Goal: Task Accomplishment & Management: Manage account settings

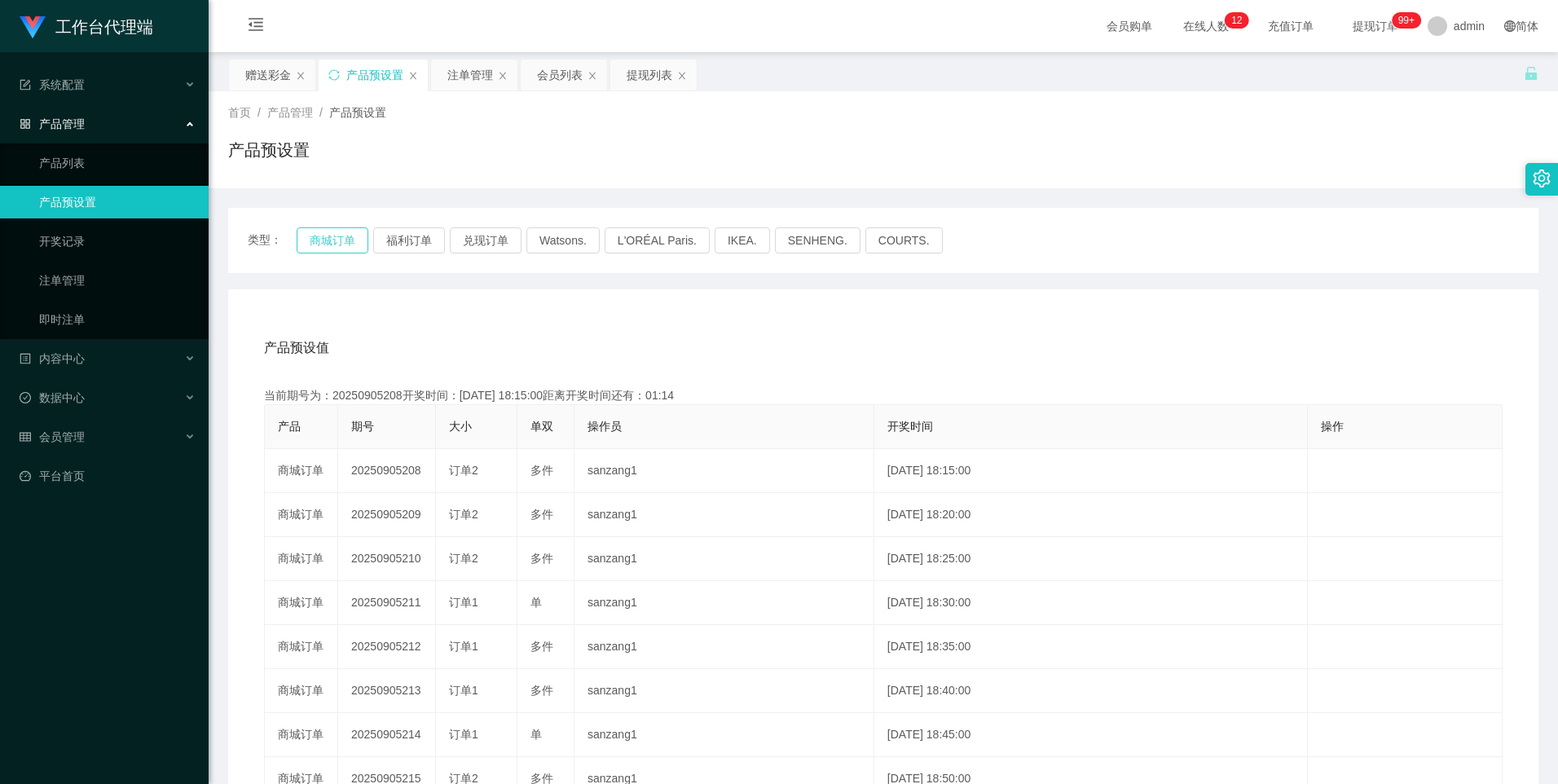
click at [349, 237] on button "商城订单" at bounding box center [332, 240] width 72 height 26
type button "k3wph"
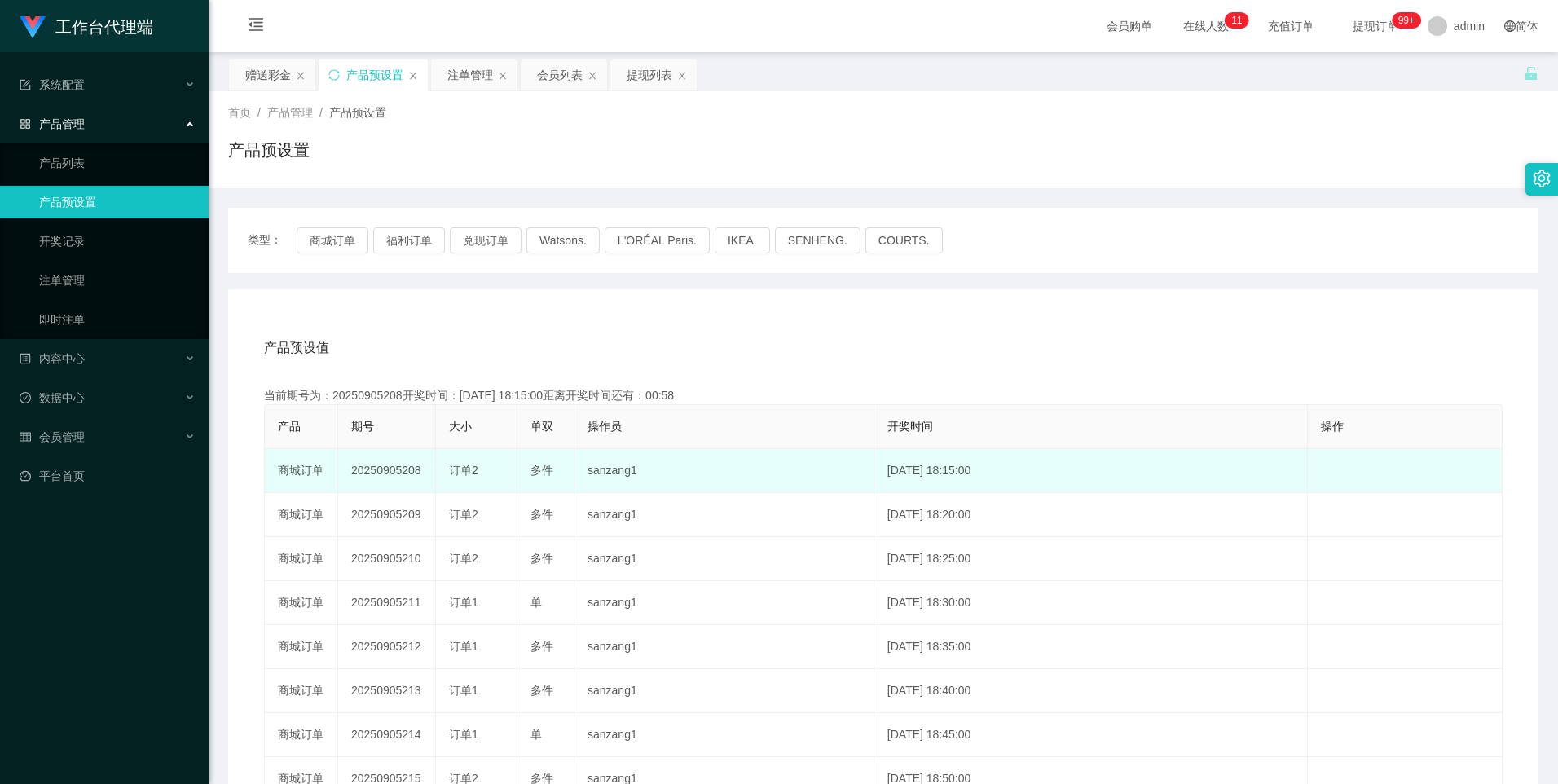
click at [376, 473] on td "20250905208" at bounding box center [387, 471] width 98 height 44
copy td "20250905208"
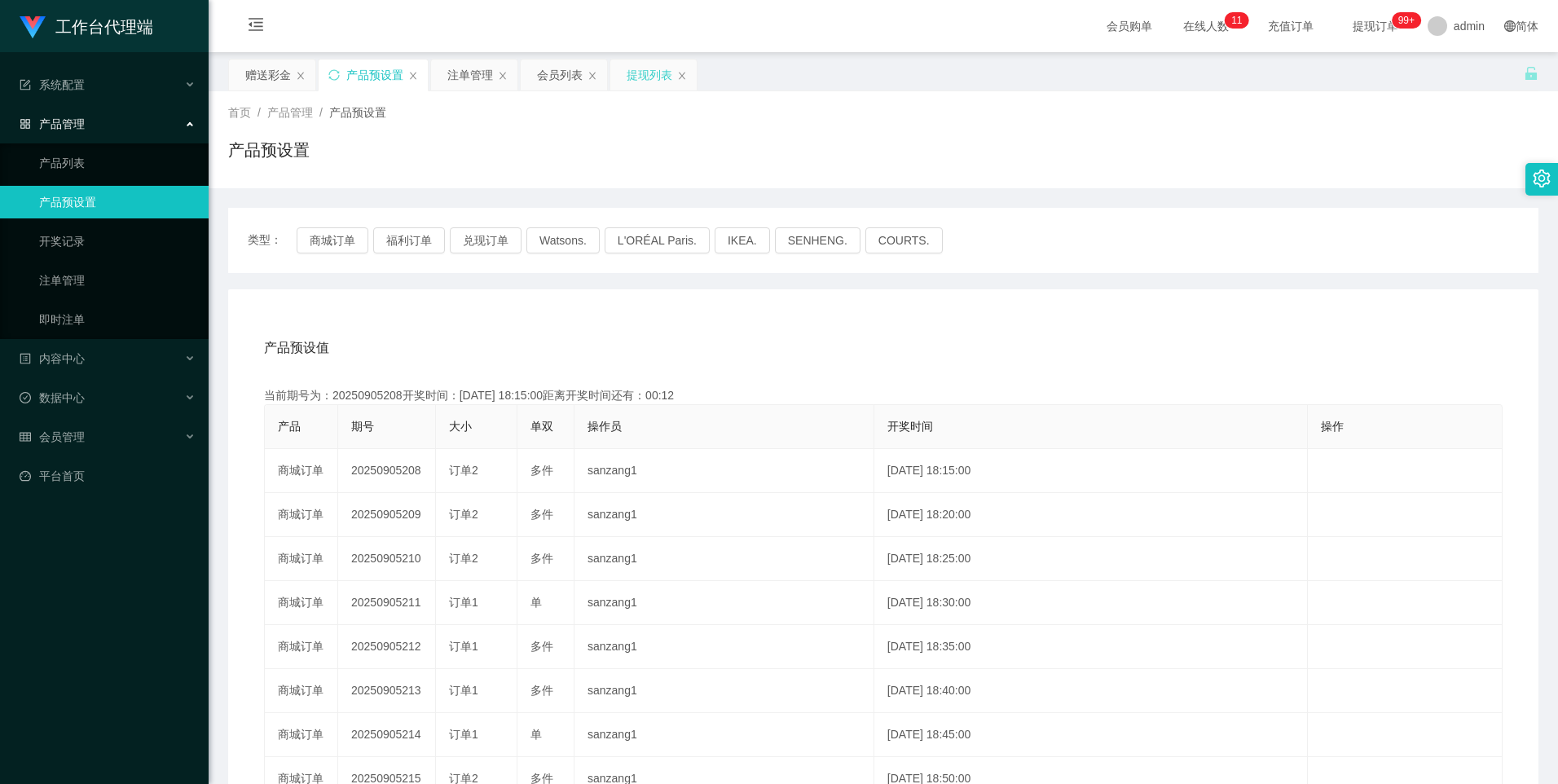
click at [652, 81] on div "提现列表" at bounding box center [649, 75] width 45 height 31
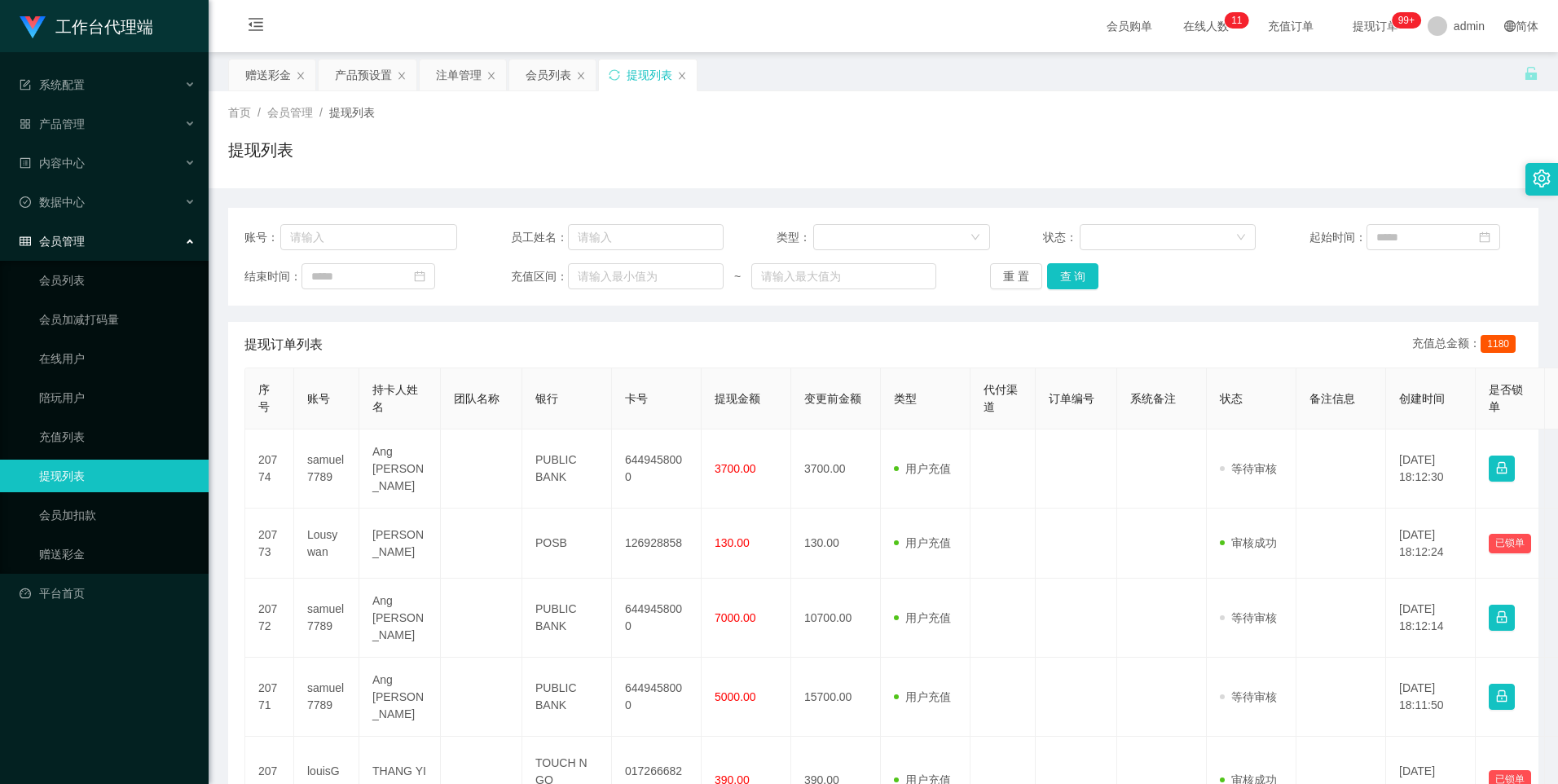
click at [461, 68] on div "注单管理" at bounding box center [459, 75] width 45 height 31
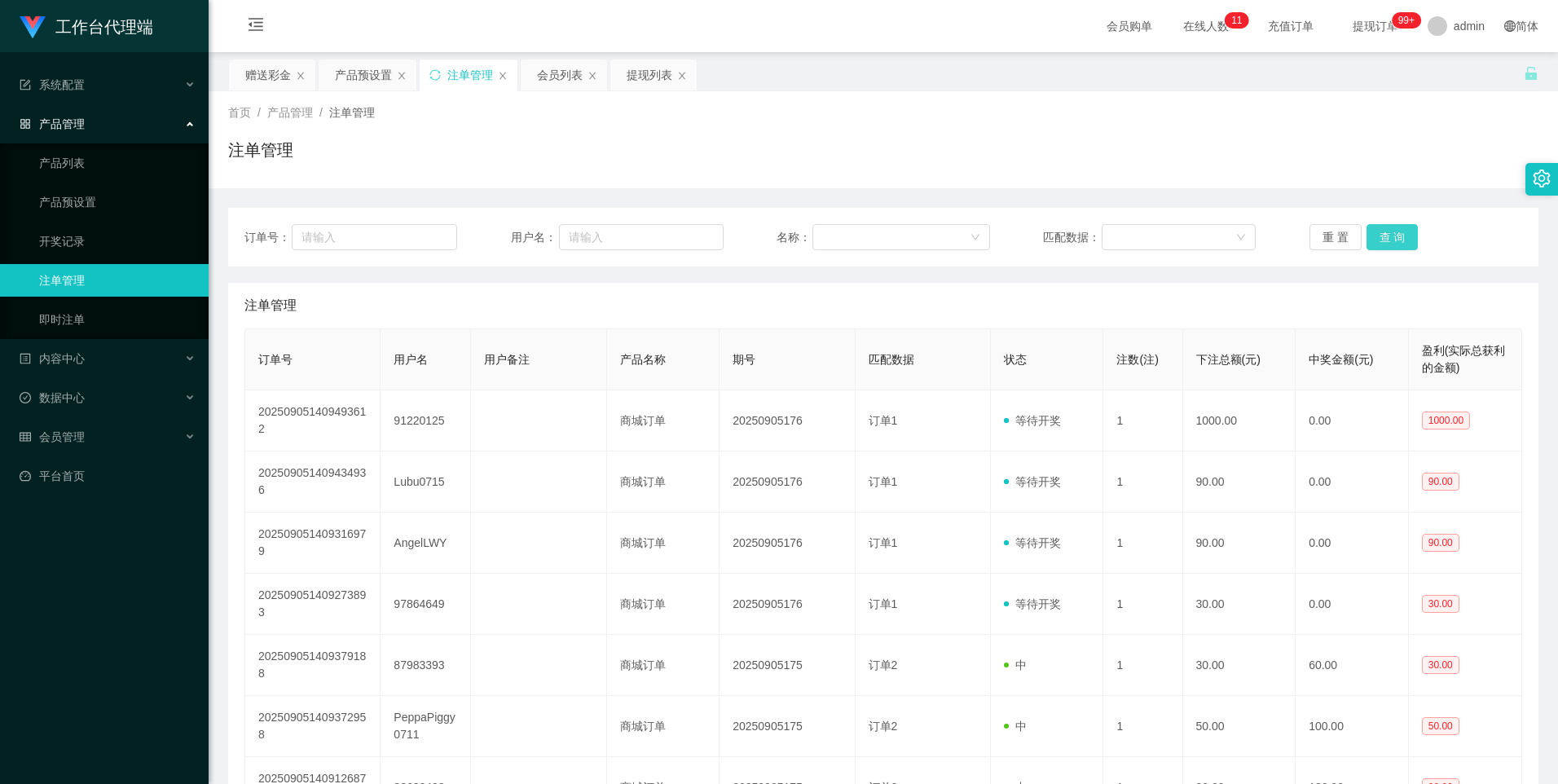
click at [1410, 232] on button "查 询" at bounding box center [1393, 237] width 52 height 26
click at [335, 70] on div "产品预设置" at bounding box center [364, 75] width 57 height 31
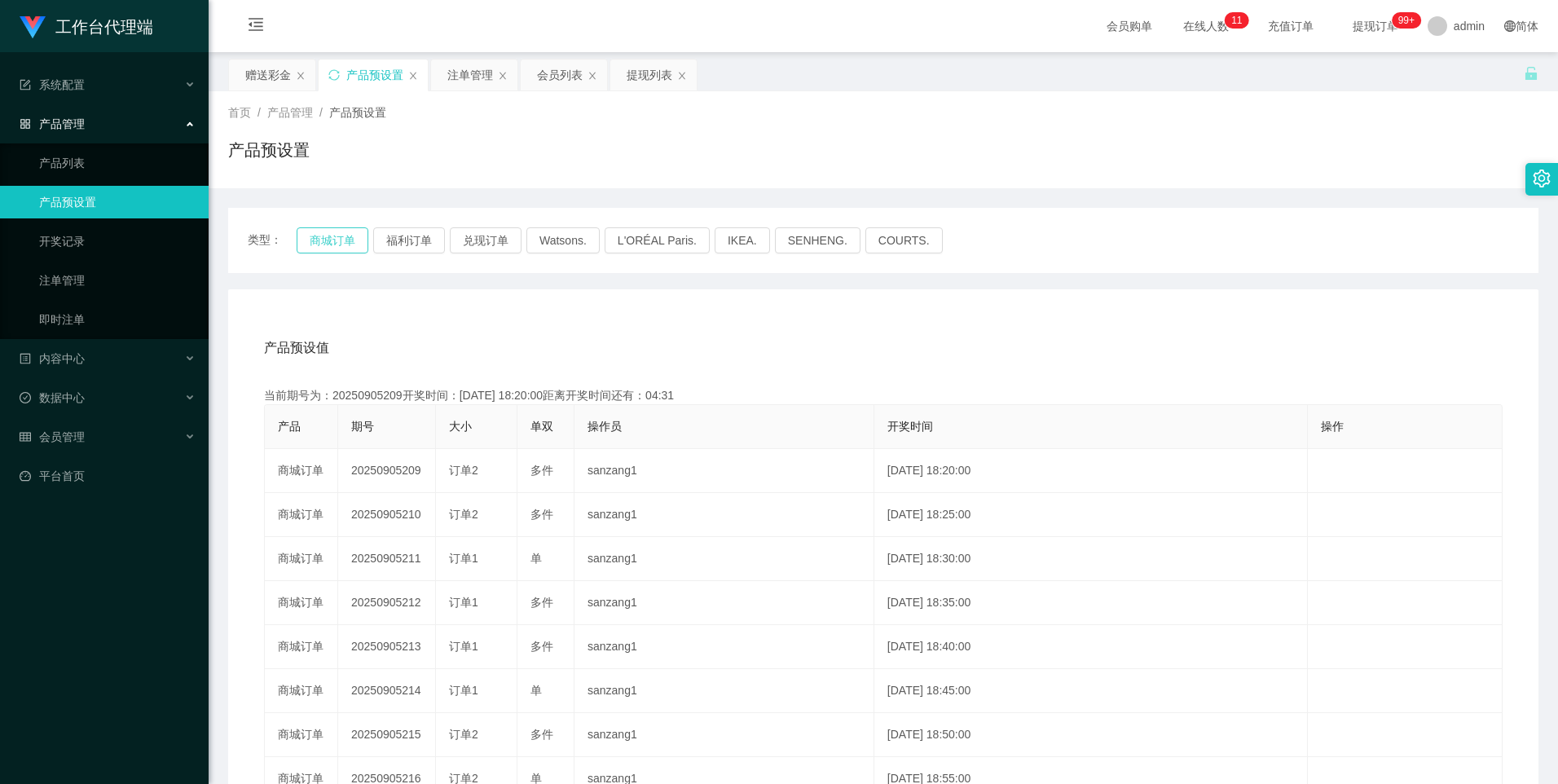
click at [345, 238] on button "商城订单" at bounding box center [332, 240] width 72 height 26
